Goal: Find specific page/section: Find specific page/section

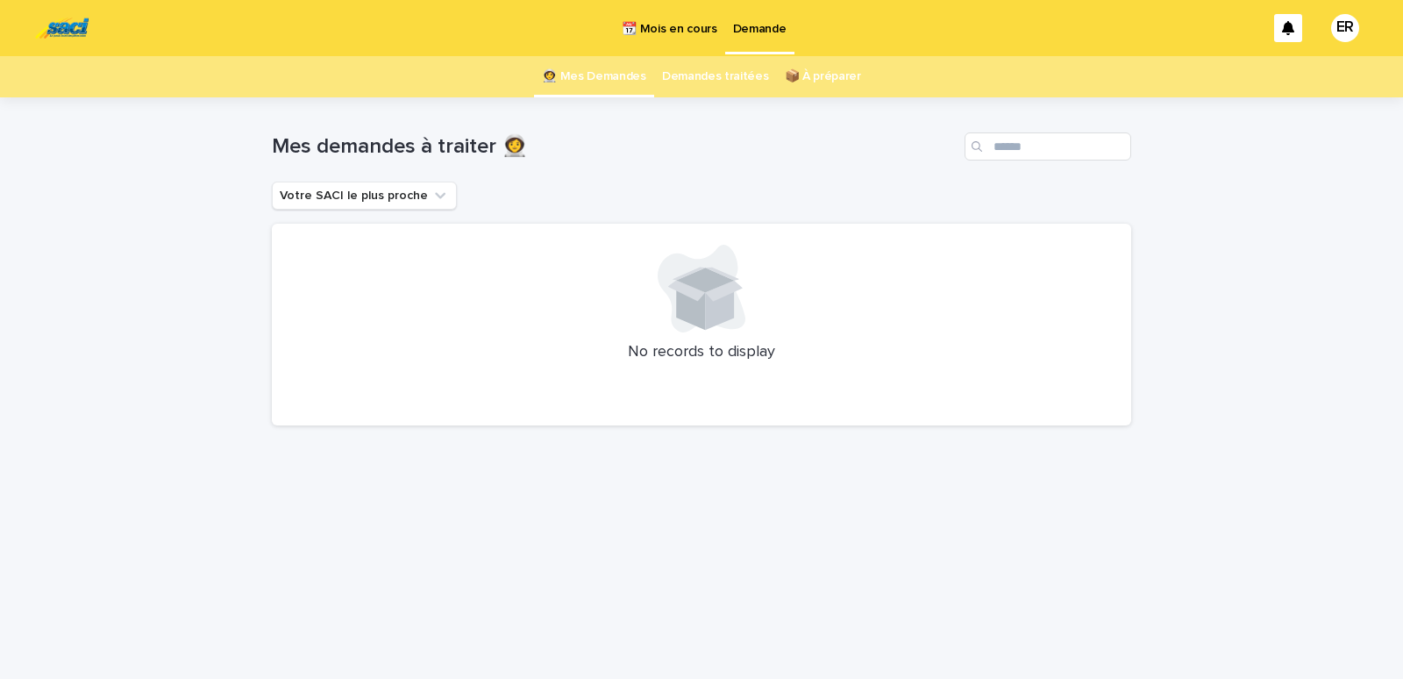
click at [660, 24] on p "📆 Mois en cours" at bounding box center [669, 18] width 95 height 37
